Goal: Information Seeking & Learning: Check status

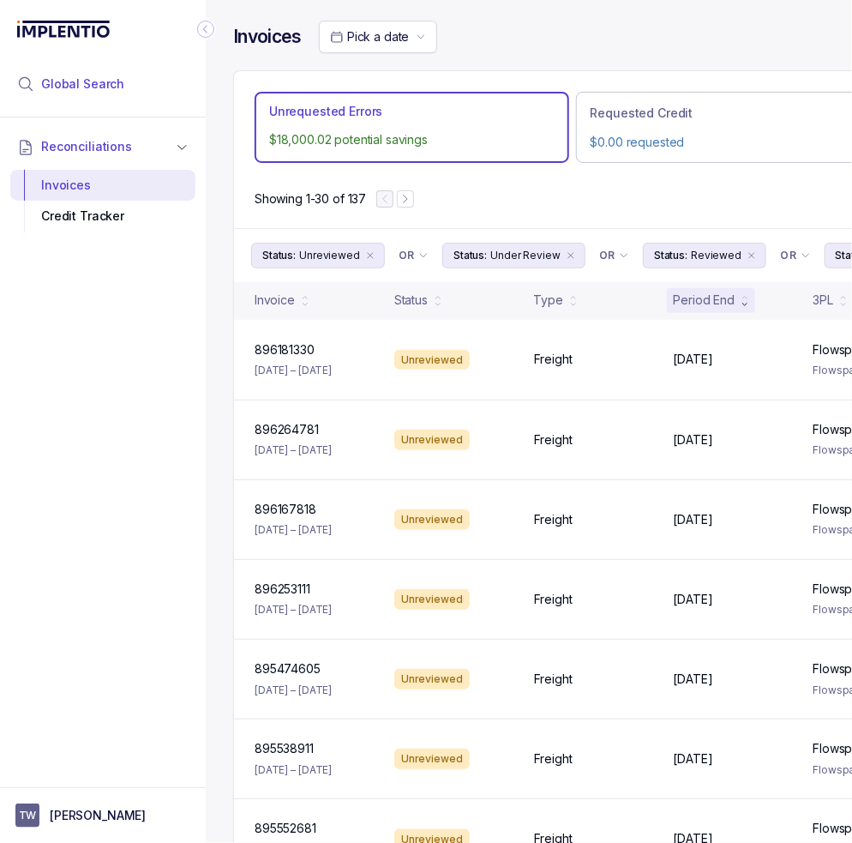
click at [108, 85] on span "Global Search" at bounding box center [82, 83] width 83 height 17
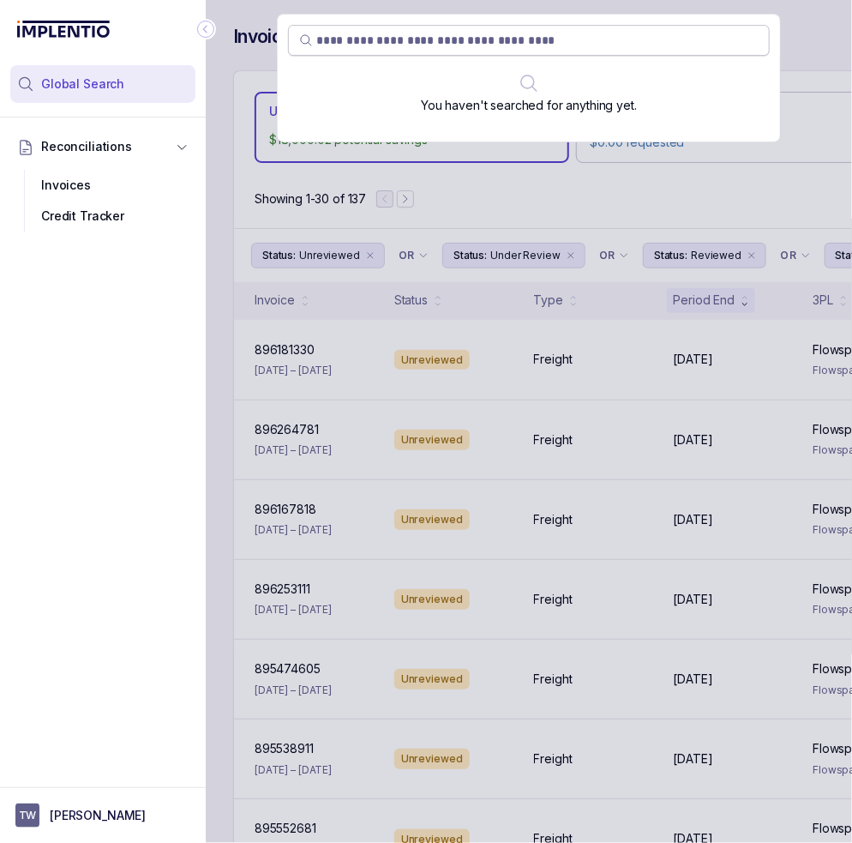
click at [559, 46] on input "search" at bounding box center [537, 40] width 442 height 17
click at [578, 42] on input "search" at bounding box center [537, 40] width 442 height 17
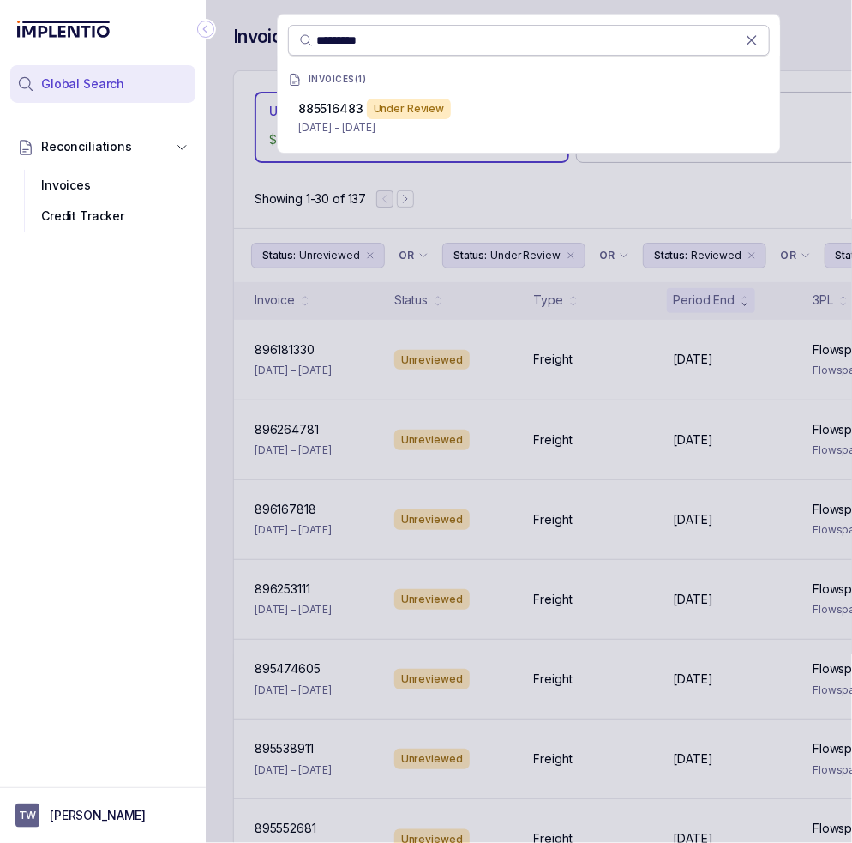
click at [581, 46] on input "*********" at bounding box center [530, 40] width 429 height 17
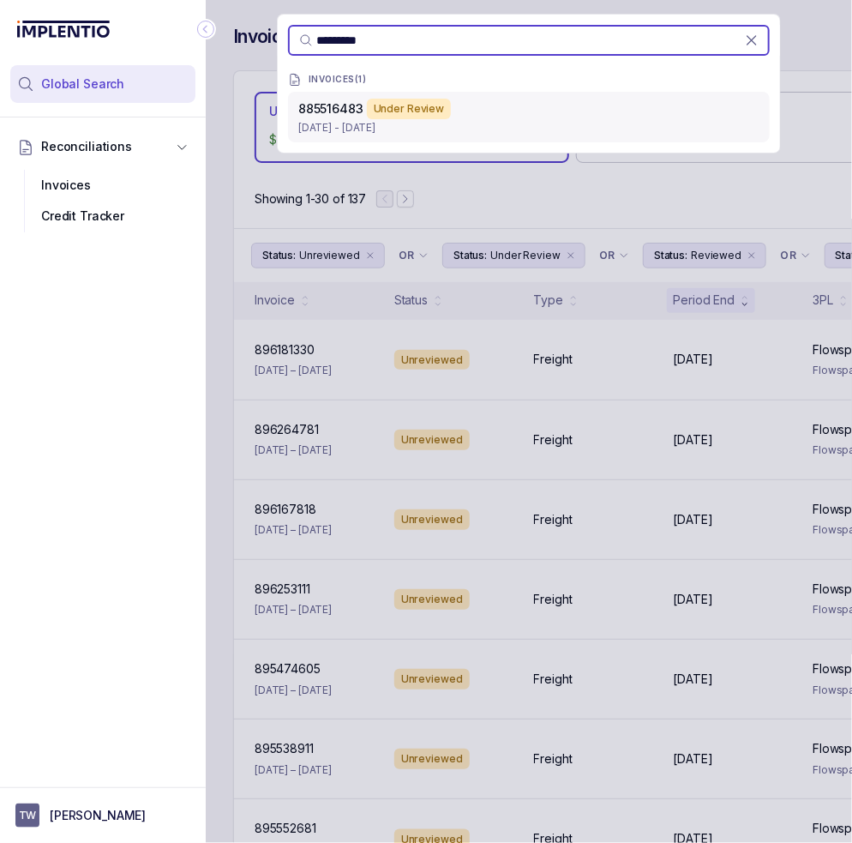
type input "*********"
click at [562, 95] on div "885516483 Under Review [DATE] - [DATE]" at bounding box center [529, 117] width 482 height 51
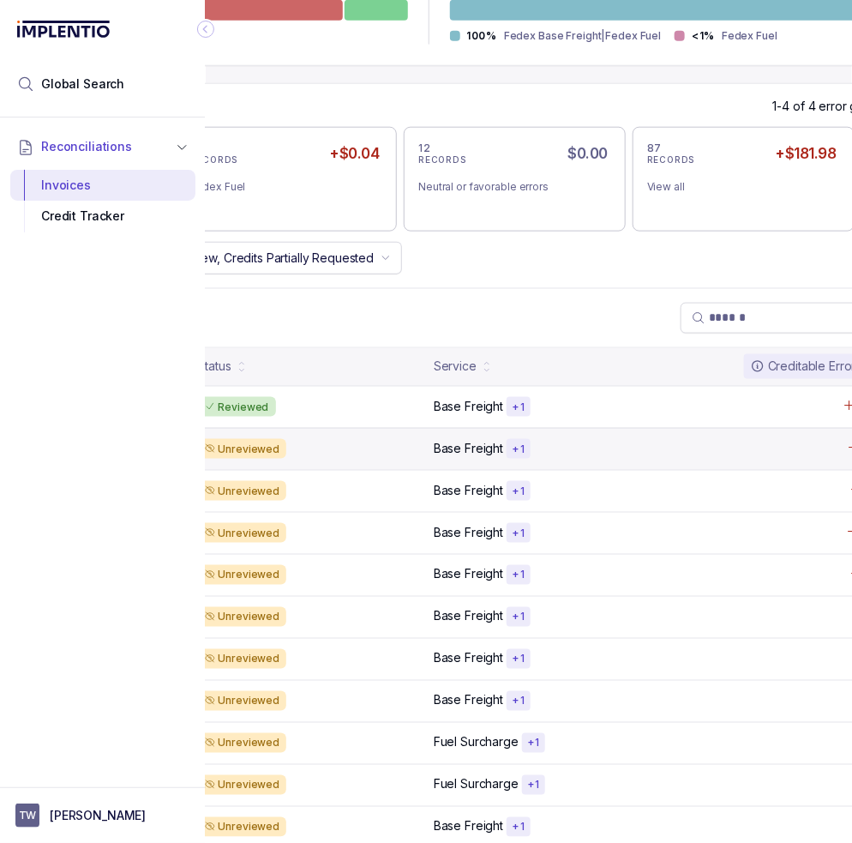
scroll to position [514, 421]
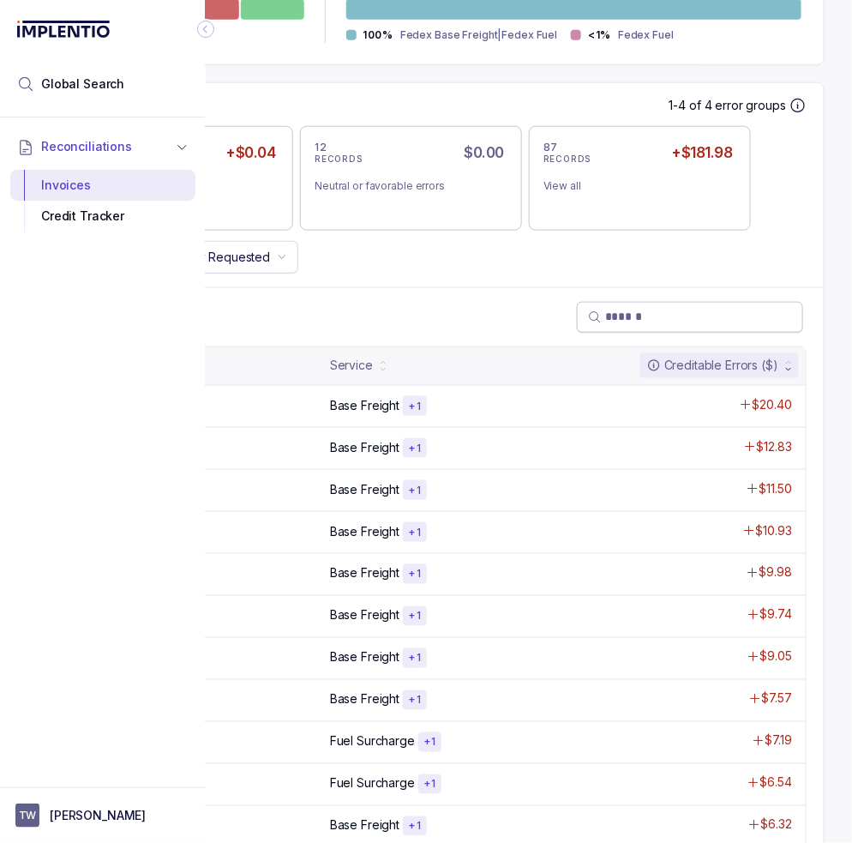
click at [636, 309] on input "search" at bounding box center [698, 316] width 187 height 17
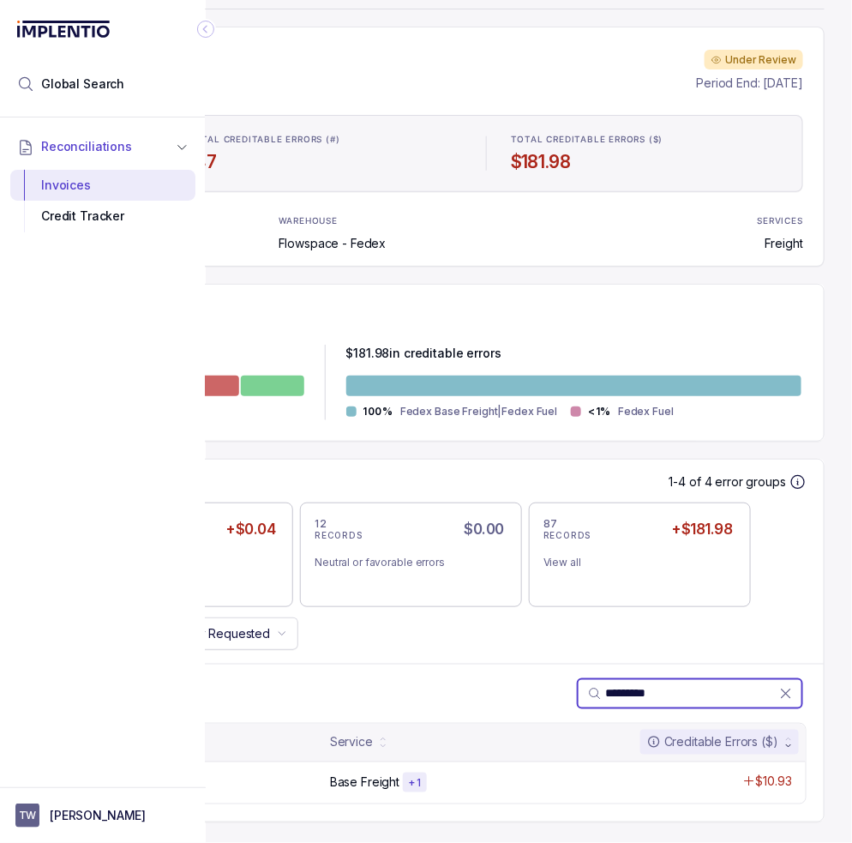
scroll to position [147, 421]
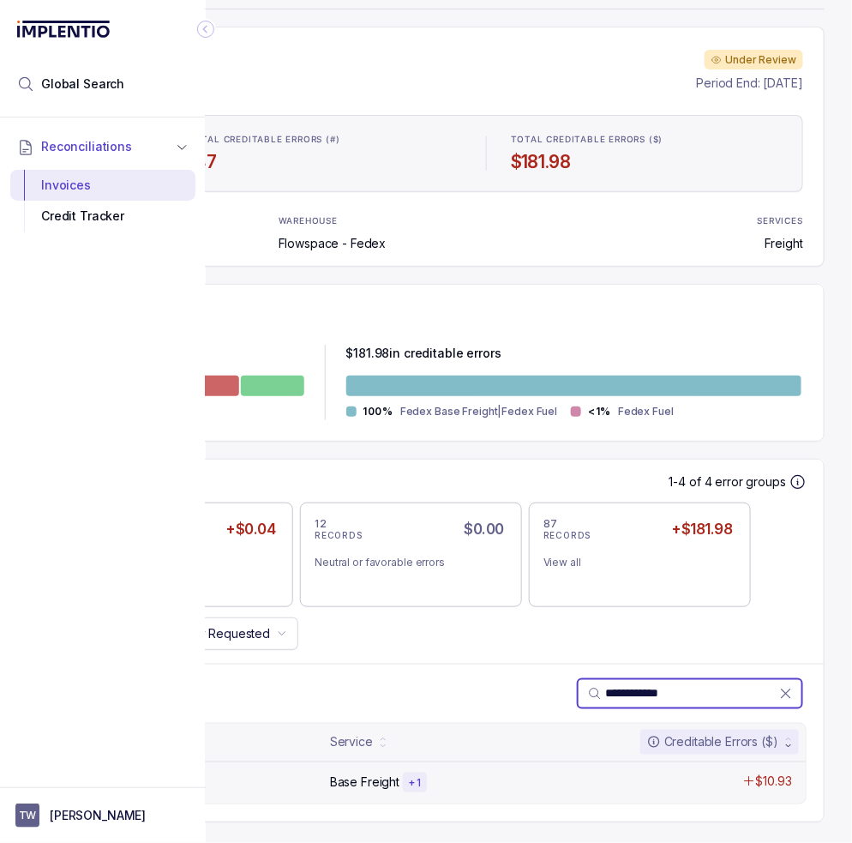
type input "**********"
click at [305, 772] on div "Unreviewed" at bounding box center [207, 782] width 226 height 21
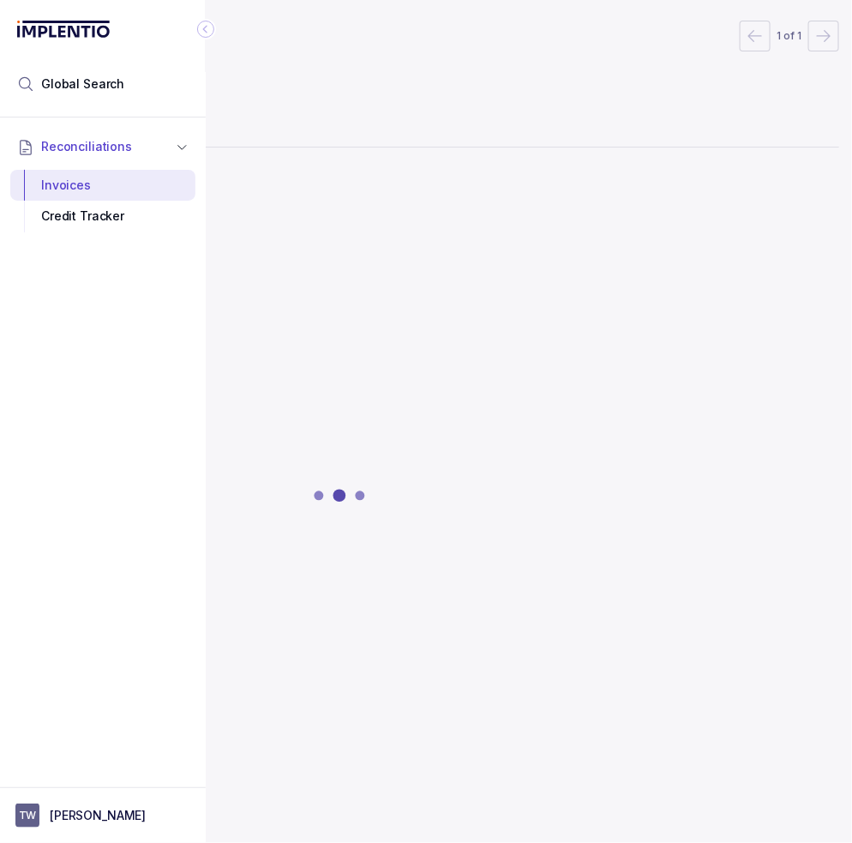
click at [209, 30] on icon "Collapse Icon" at bounding box center [205, 29] width 17 height 17
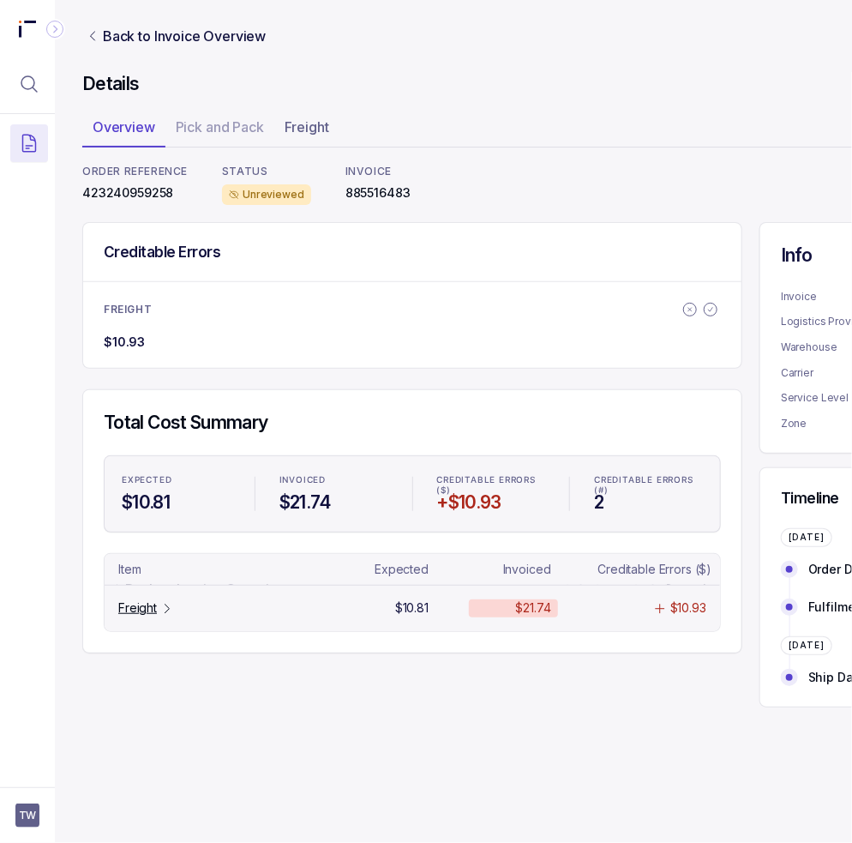
click at [143, 613] on p "Freight" at bounding box center [137, 607] width 39 height 17
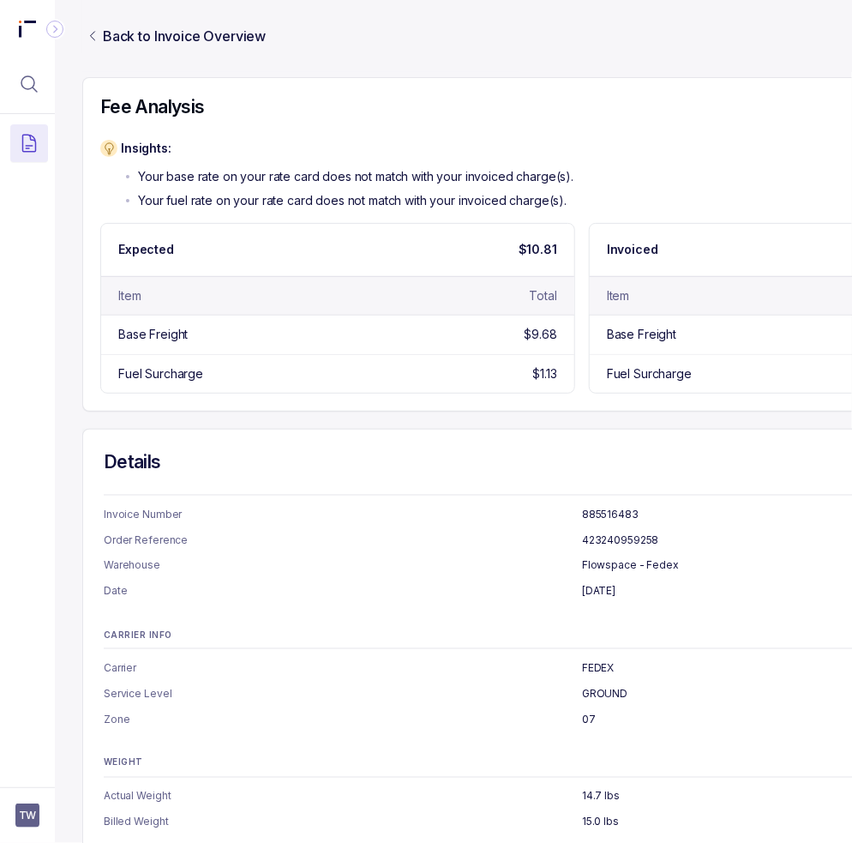
scroll to position [357, 0]
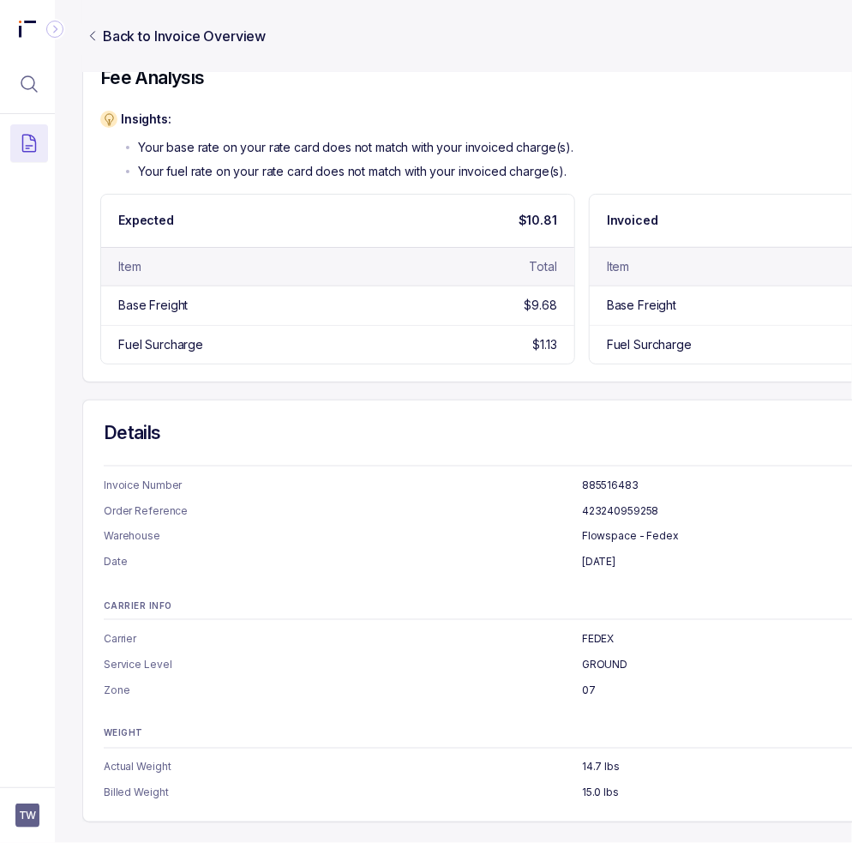
drag, startPoint x: 311, startPoint y: 453, endPoint x: 226, endPoint y: 371, distance: 117.6
click at [309, 452] on div "Details Invoice Number 885516483 Order Reference 423240959258 Warehouse Flowspa…" at bounding box center [581, 610] width 999 height 423
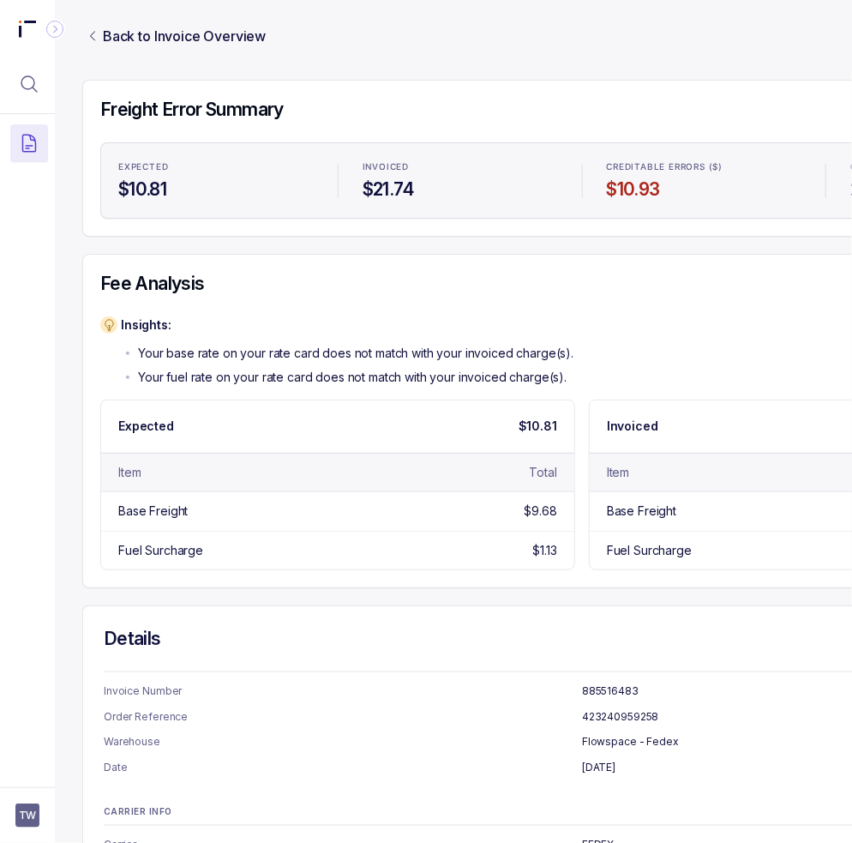
scroll to position [0, 0]
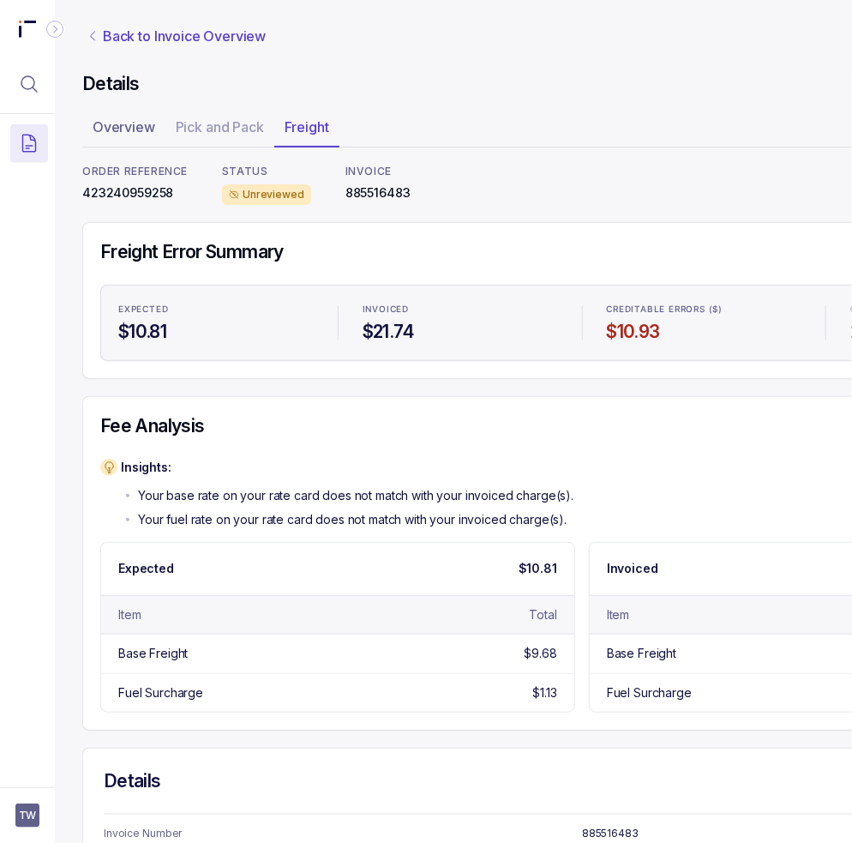
click at [107, 34] on p "Back to Invoice Overview" at bounding box center [184, 36] width 163 height 21
click at [165, 41] on p "Back to Invoice Overview" at bounding box center [184, 36] width 163 height 21
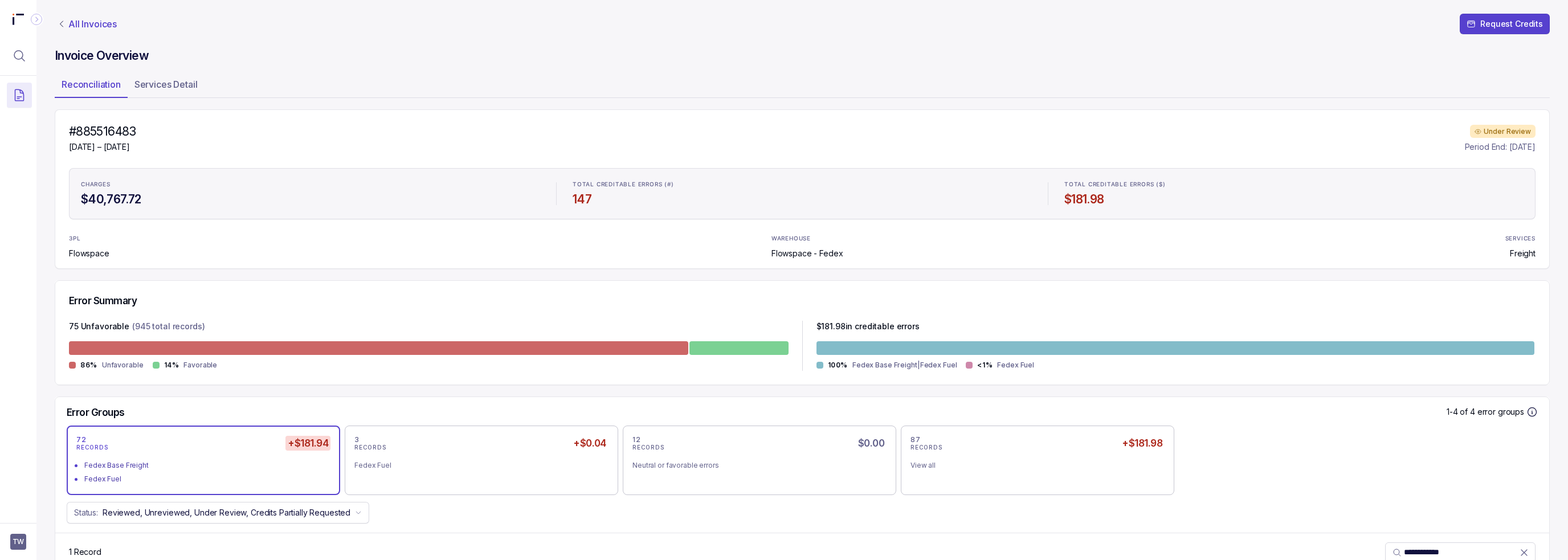
click at [102, 19] on p "All Invoices" at bounding box center [92, 23] width 49 height 11
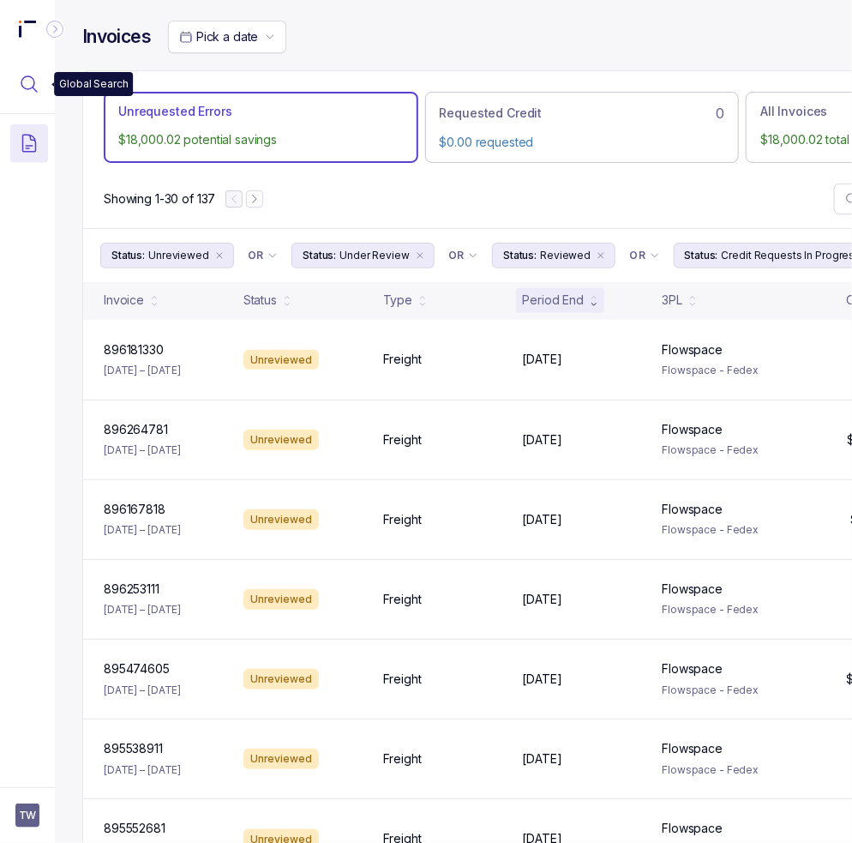
click at [34, 77] on icon "Menu Icon Button MagnifyingGlassIcon" at bounding box center [29, 84] width 21 height 21
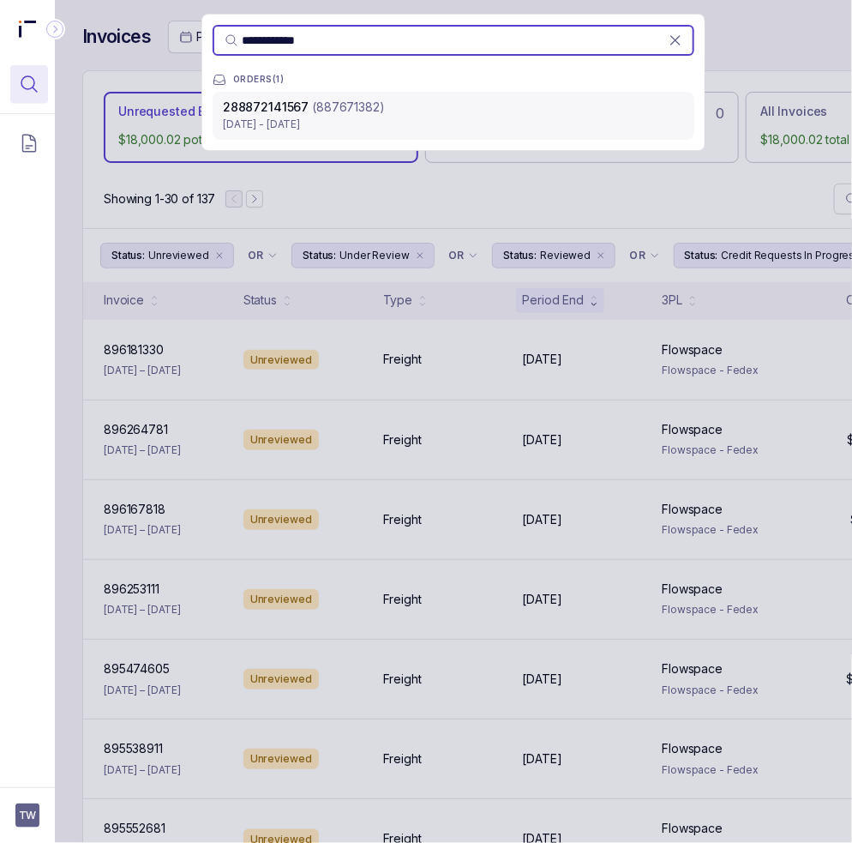
type input "**********"
click at [415, 116] on p "[DATE] - [DATE]" at bounding box center [453, 124] width 461 height 17
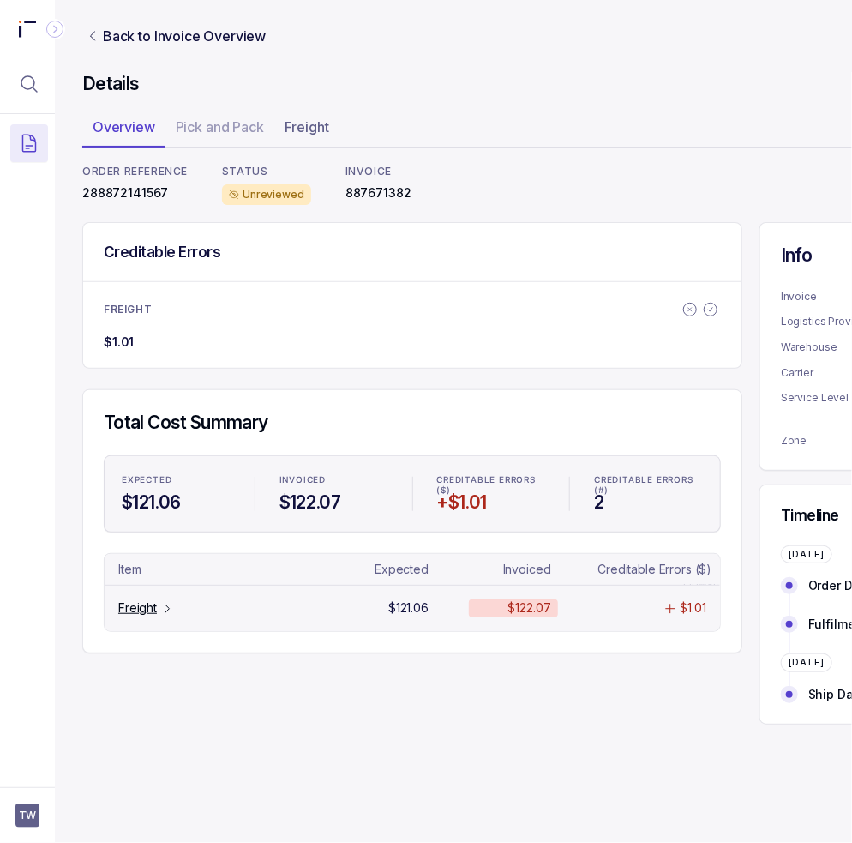
click at [147, 594] on tr "Freight $121.06 $122.07 $1.01" at bounding box center [412, 607] width 615 height 45
click at [147, 611] on p "Freight" at bounding box center [137, 607] width 39 height 17
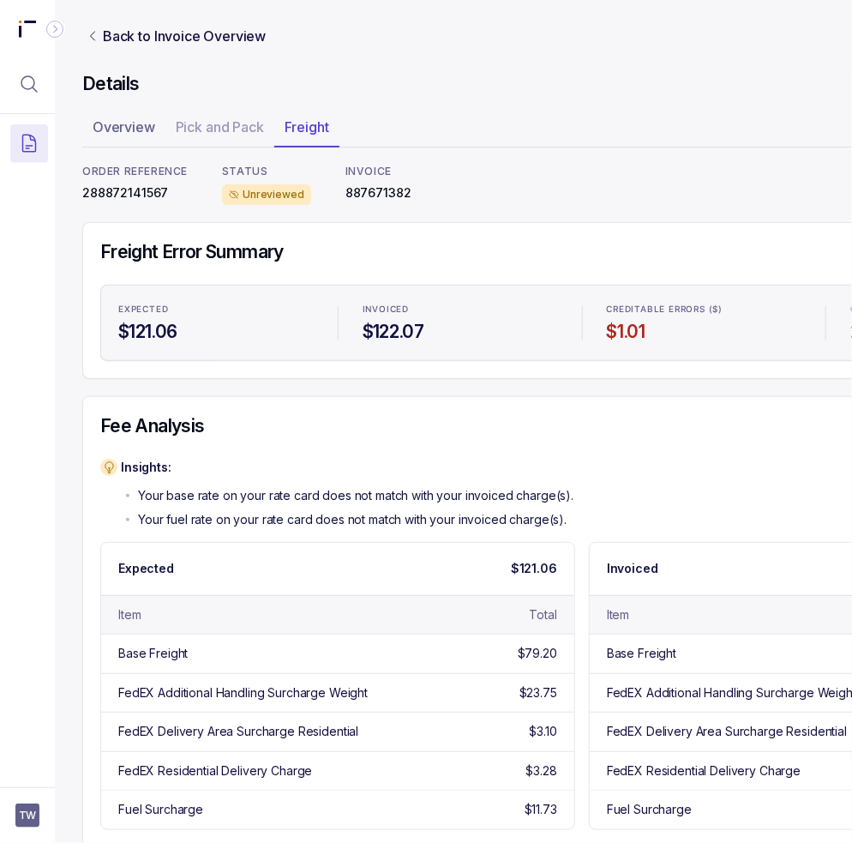
click at [305, 404] on div "Fee Analysis Insights: Your base rate on your rate card does not match with you…" at bounding box center [581, 621] width 999 height 451
click at [13, 819] on aside "TW" at bounding box center [27, 815] width 55 height 56
click at [21, 810] on span "TW" at bounding box center [27, 815] width 24 height 24
click at [47, 777] on p "Logout" at bounding box center [113, 778] width 142 height 17
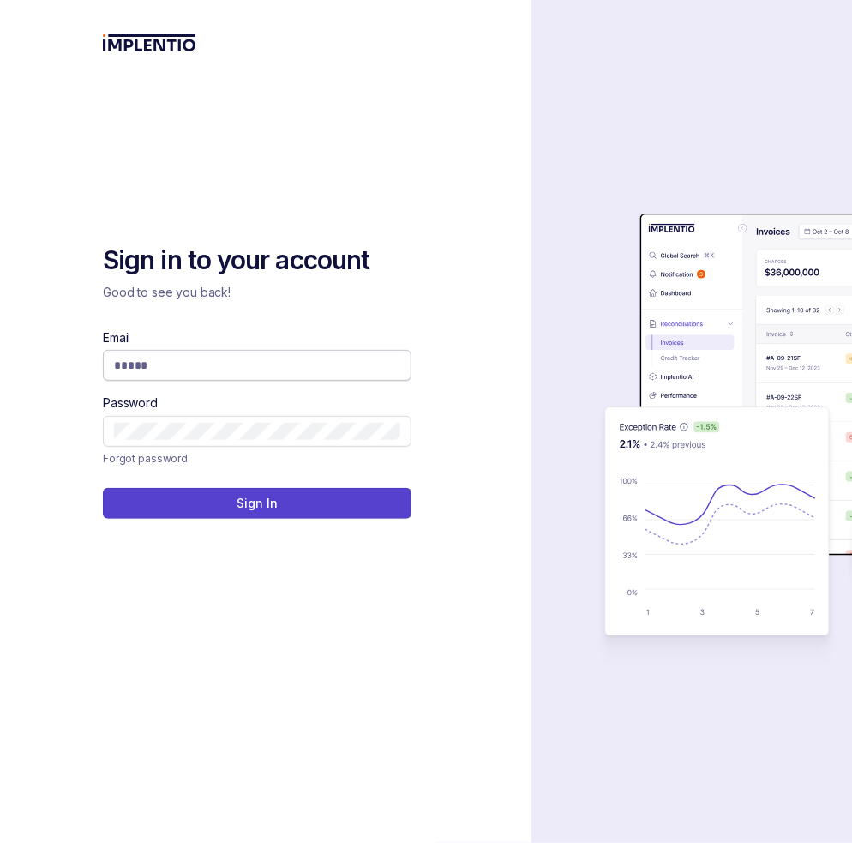
click at [281, 365] on input "Email" at bounding box center [257, 365] width 286 height 17
click at [345, 363] on input "Email" at bounding box center [257, 365] width 286 height 17
type input "**********"
